Goal: Navigation & Orientation: Find specific page/section

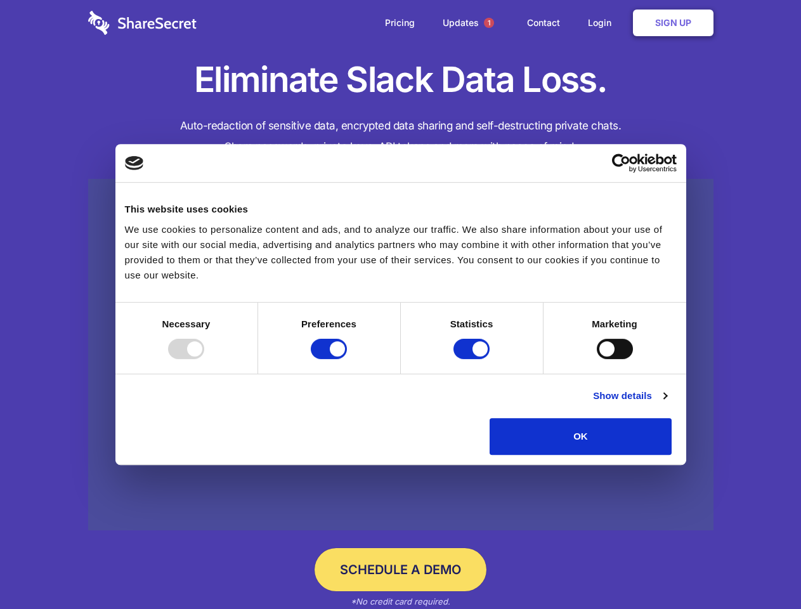
click at [204, 359] on div at bounding box center [186, 349] width 36 height 20
click at [347, 359] on input "Preferences" at bounding box center [329, 349] width 36 height 20
checkbox input "false"
click at [473, 359] on input "Statistics" at bounding box center [472, 349] width 36 height 20
checkbox input "false"
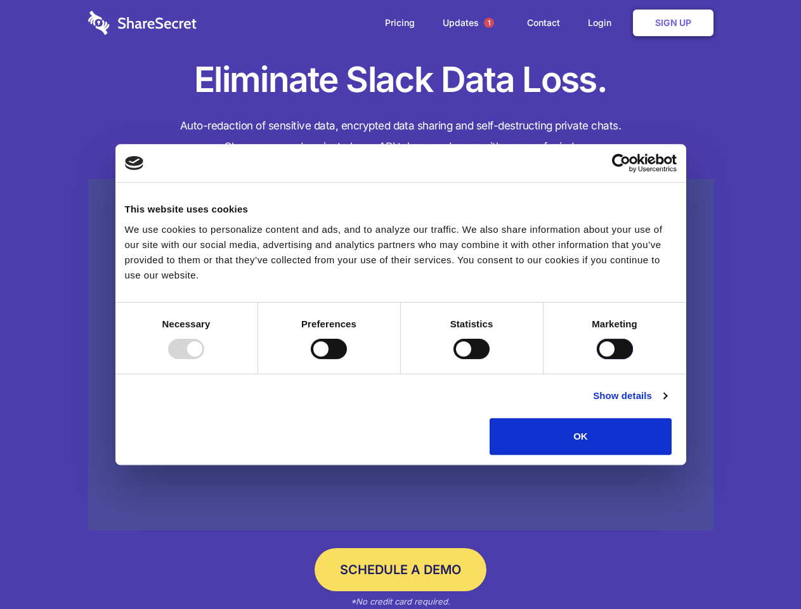
click at [597, 359] on input "Marketing" at bounding box center [615, 349] width 36 height 20
checkbox input "true"
click at [667, 403] on link "Show details" at bounding box center [630, 395] width 74 height 15
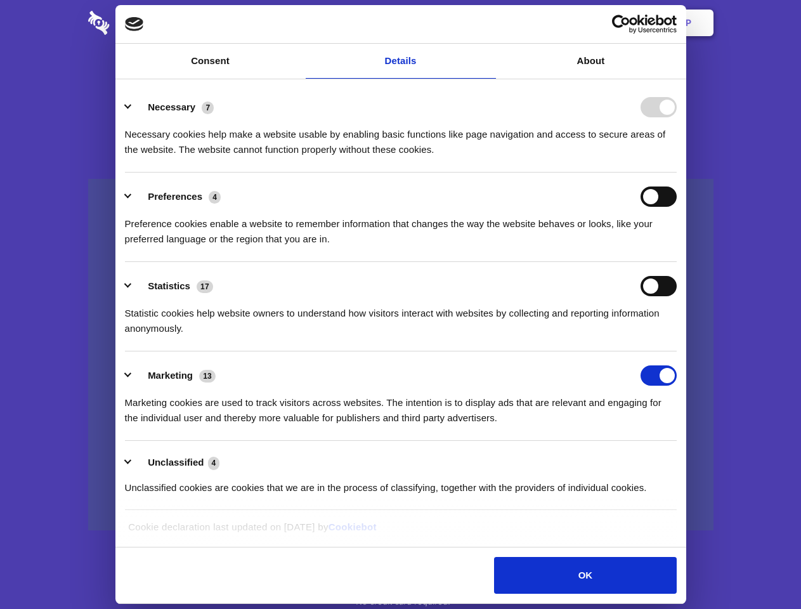
click at [677, 173] on li "Necessary 7 Necessary cookies help make a website usable by enabling basic func…" at bounding box center [401, 127] width 552 height 89
click at [488, 23] on span "1" at bounding box center [489, 23] width 10 height 10
